Goal: Task Accomplishment & Management: Manage account settings

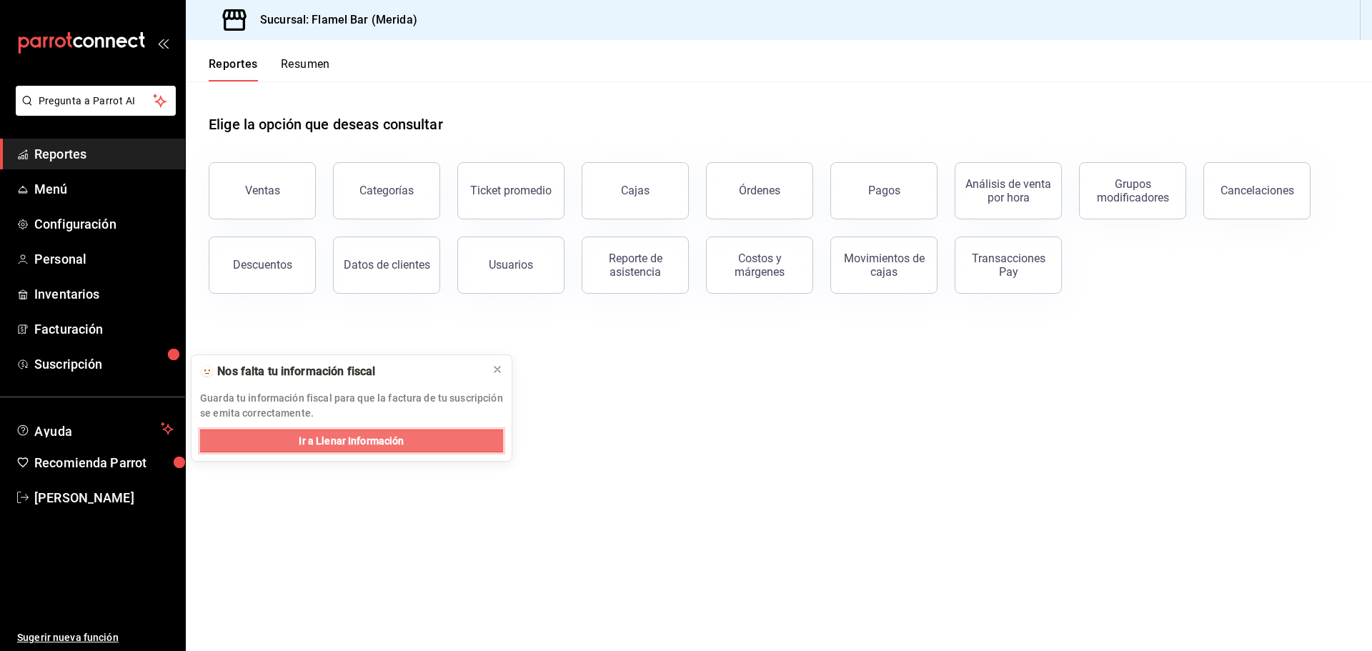
click at [303, 436] on span "Ir a Llenar Información" at bounding box center [351, 441] width 105 height 15
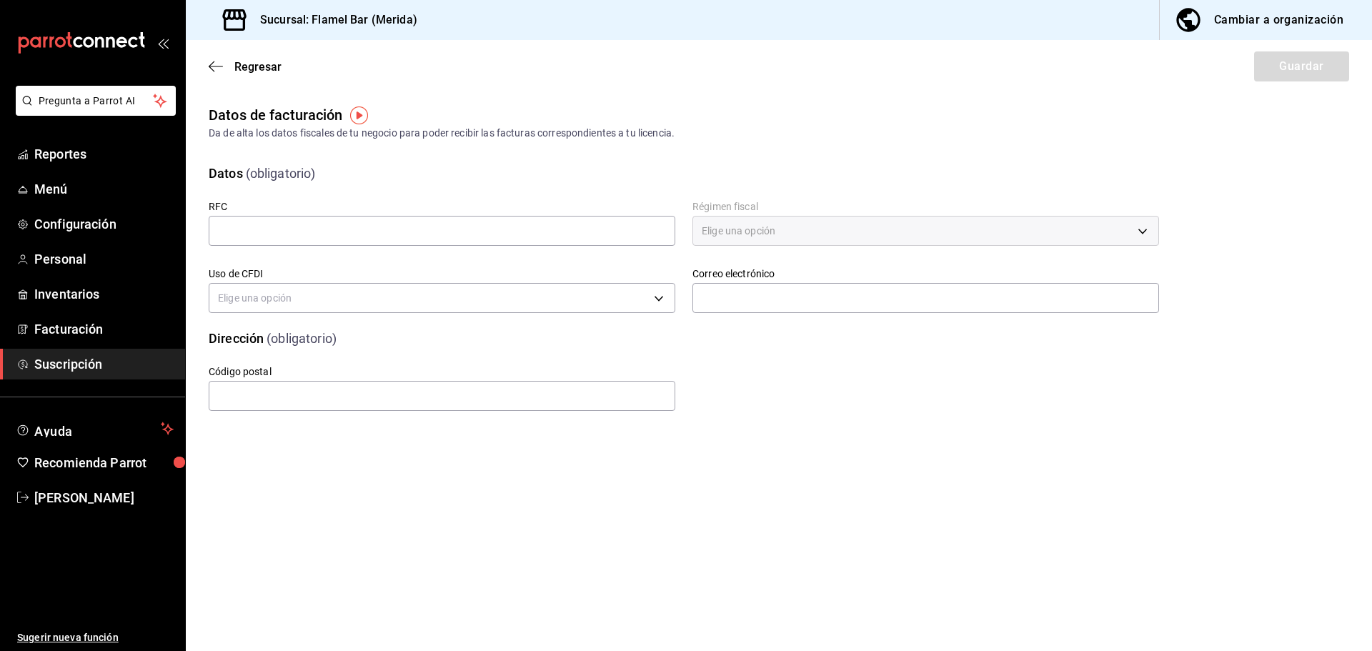
click at [76, 359] on span "Suscripción" at bounding box center [103, 363] width 139 height 19
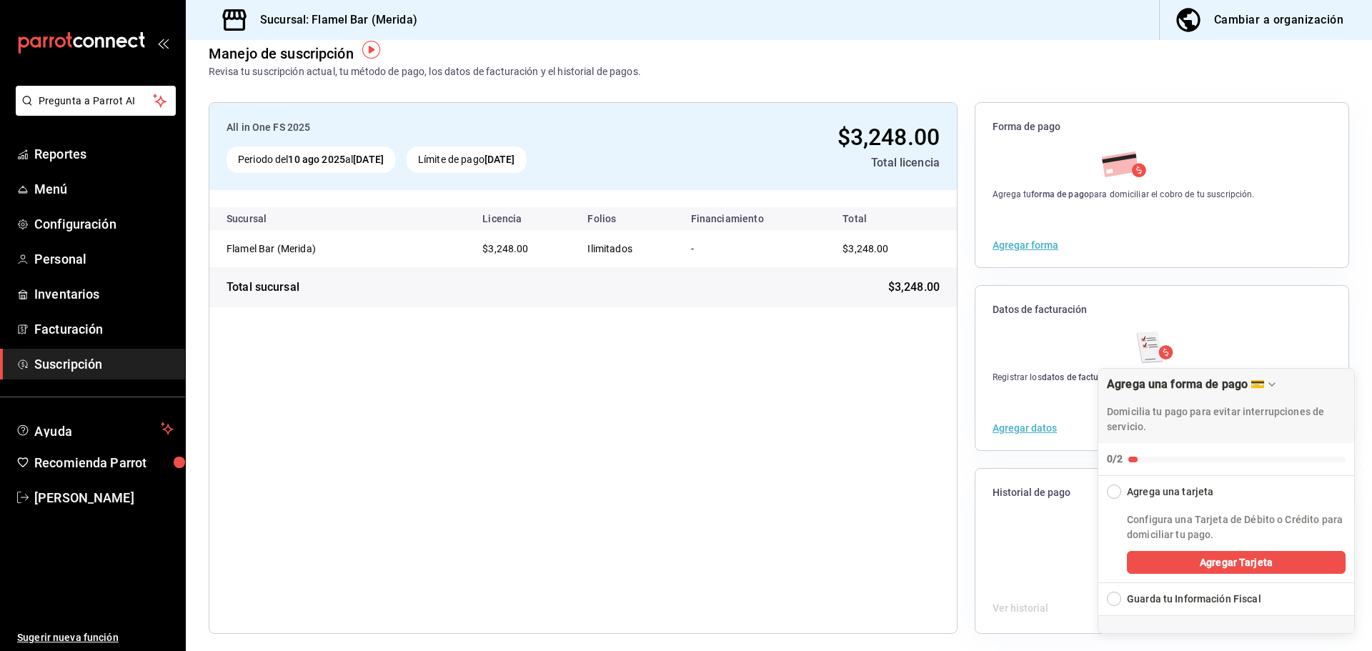
scroll to position [26, 0]
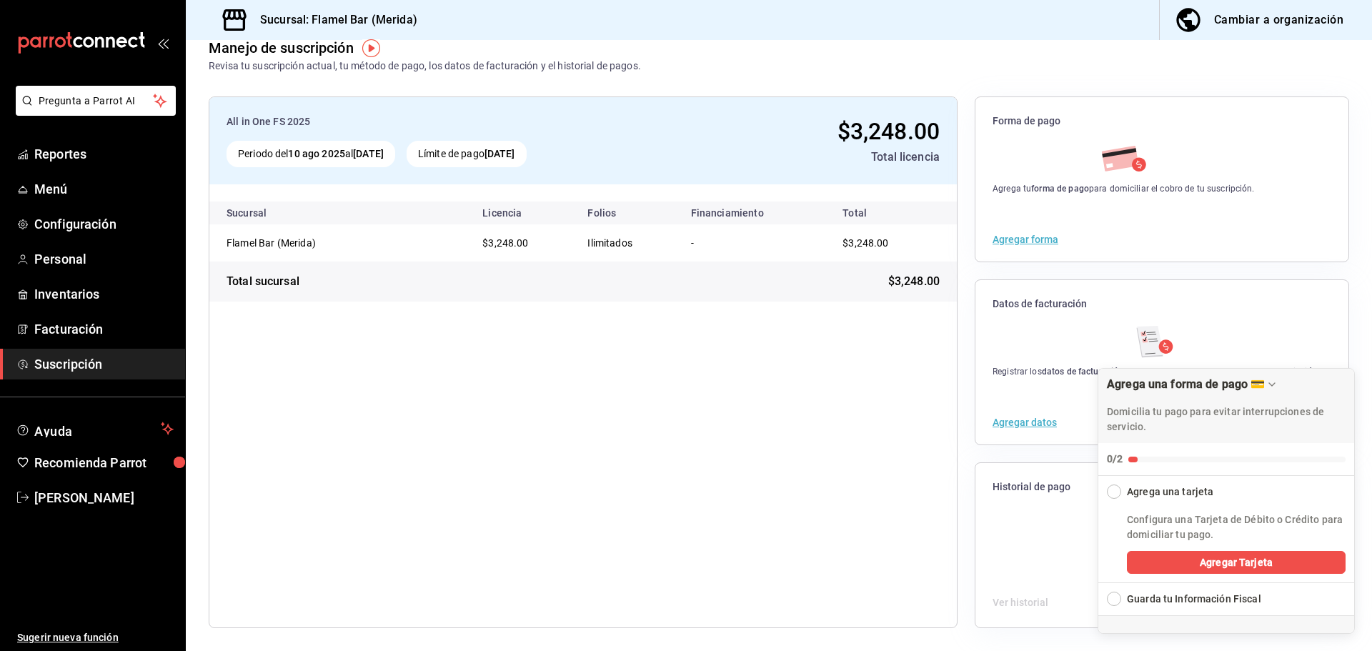
click at [754, 421] on div "All in One FS 2025 Periodo del 10 ago 2025 al 10 sep 2025 Límite de pago 10 sep…" at bounding box center [583, 361] width 749 height 531
click at [54, 189] on span "Menú" at bounding box center [103, 188] width 139 height 19
